Goal: Navigation & Orientation: Find specific page/section

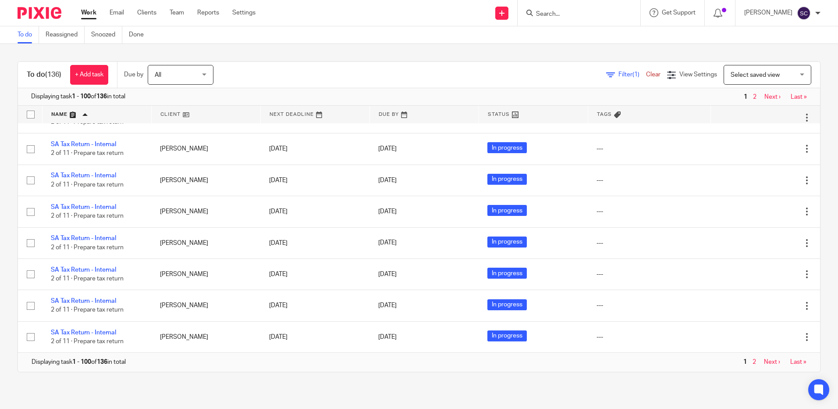
scroll to position [3515, 0]
click at [765, 94] on link "Next ›" at bounding box center [773, 97] width 16 height 6
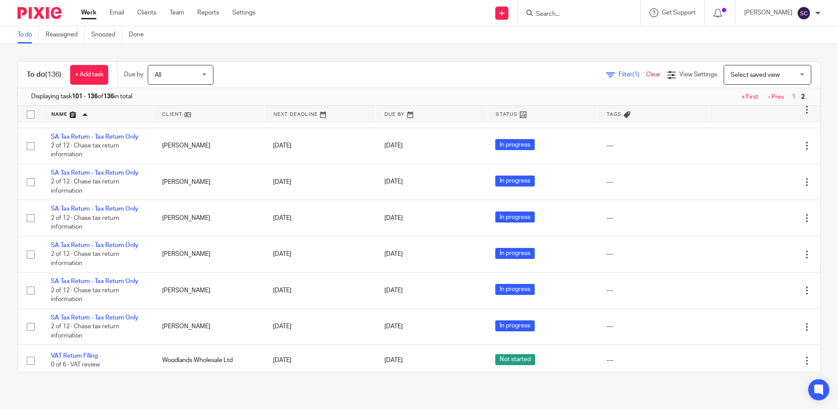
scroll to position [990, 0]
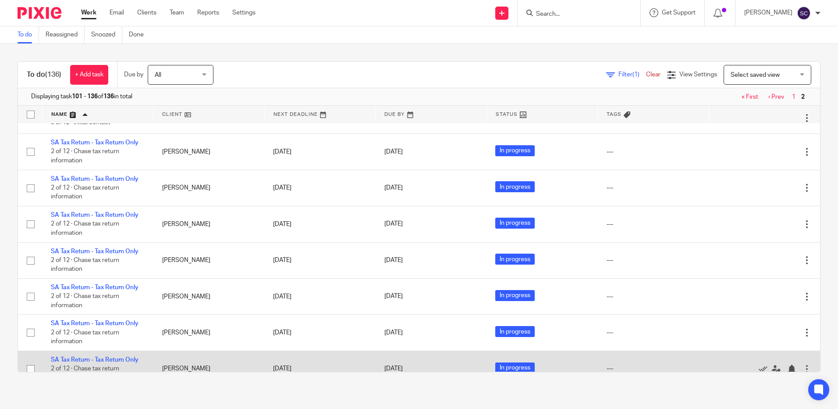
scroll to position [990, 0]
